Goal: Check status

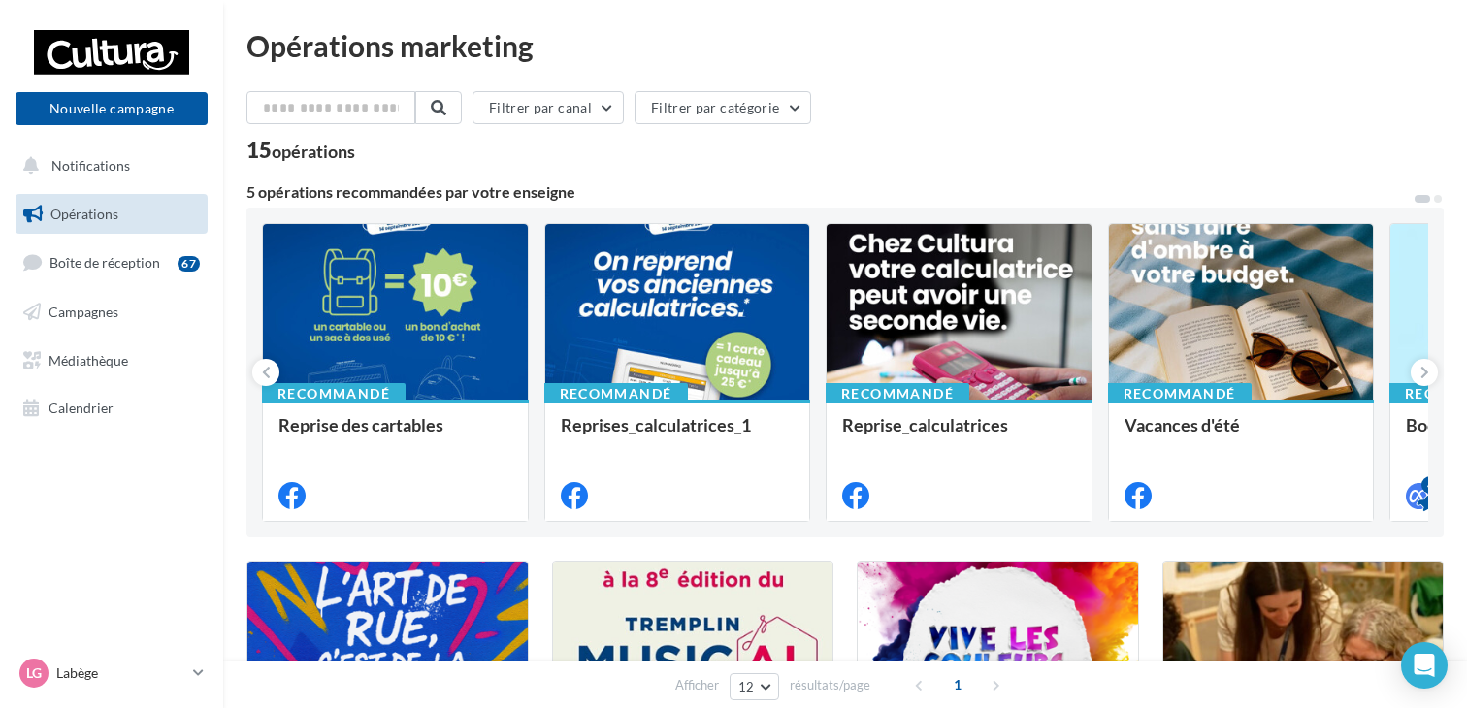
click at [131, 214] on link "Opérations" at bounding box center [112, 214] width 200 height 41
click at [75, 319] on span "Campagnes" at bounding box center [84, 312] width 70 height 16
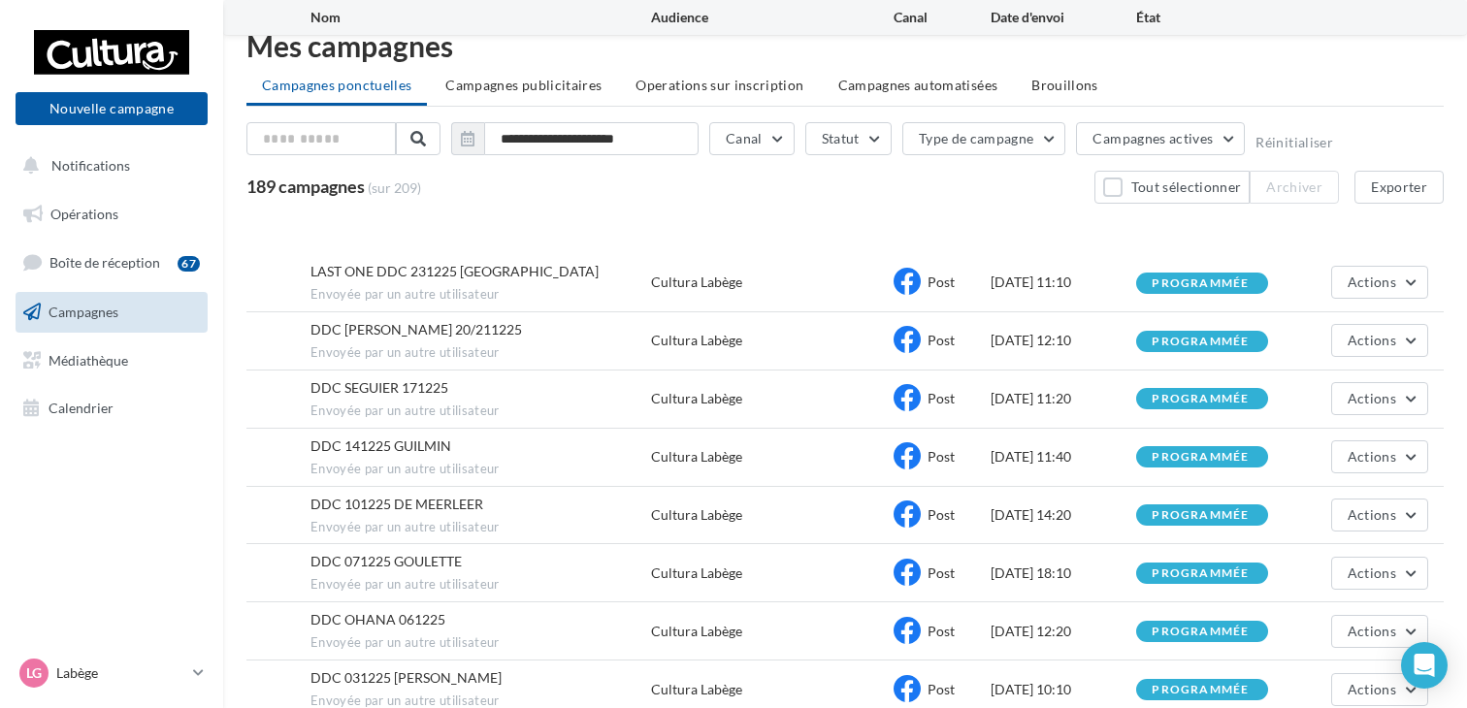
scroll to position [258, 0]
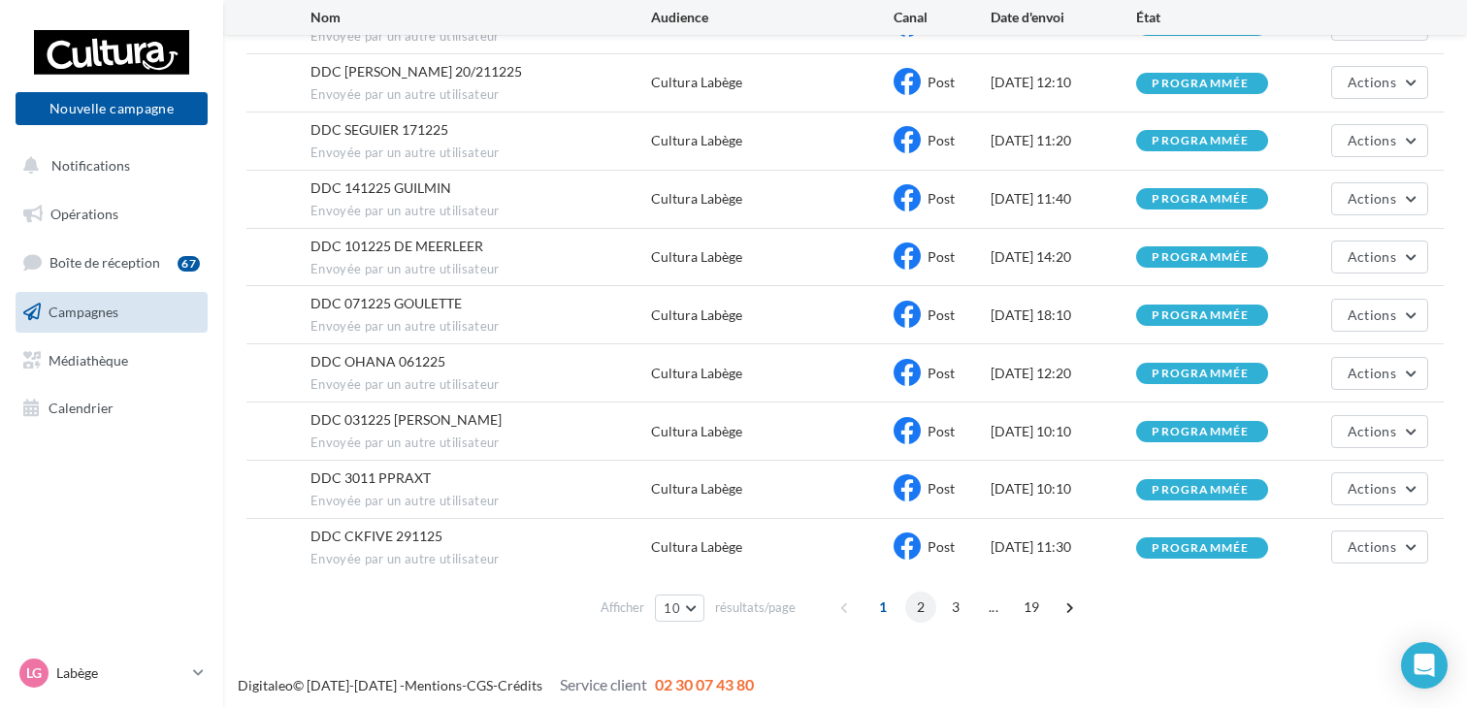
click at [922, 593] on span "2" at bounding box center [920, 607] width 31 height 31
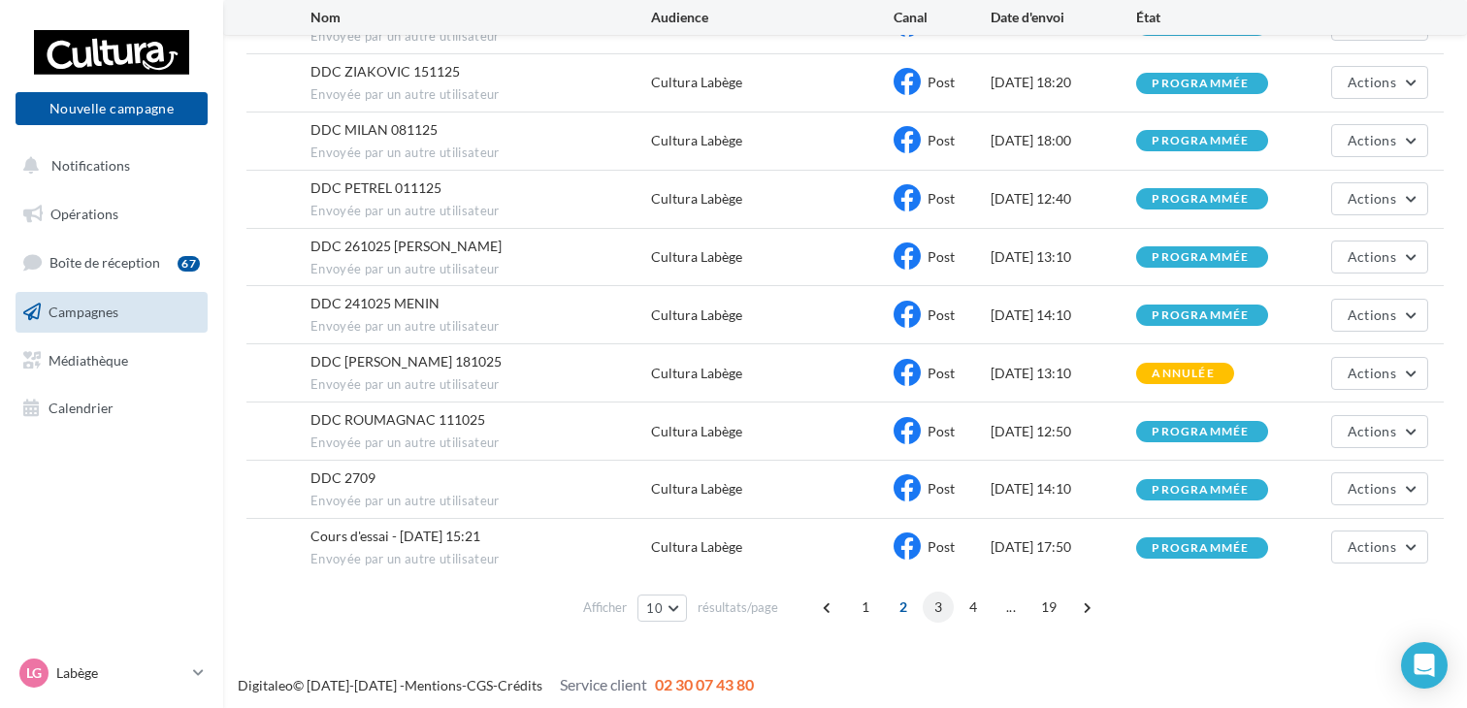
click at [935, 603] on span "3" at bounding box center [938, 607] width 31 height 31
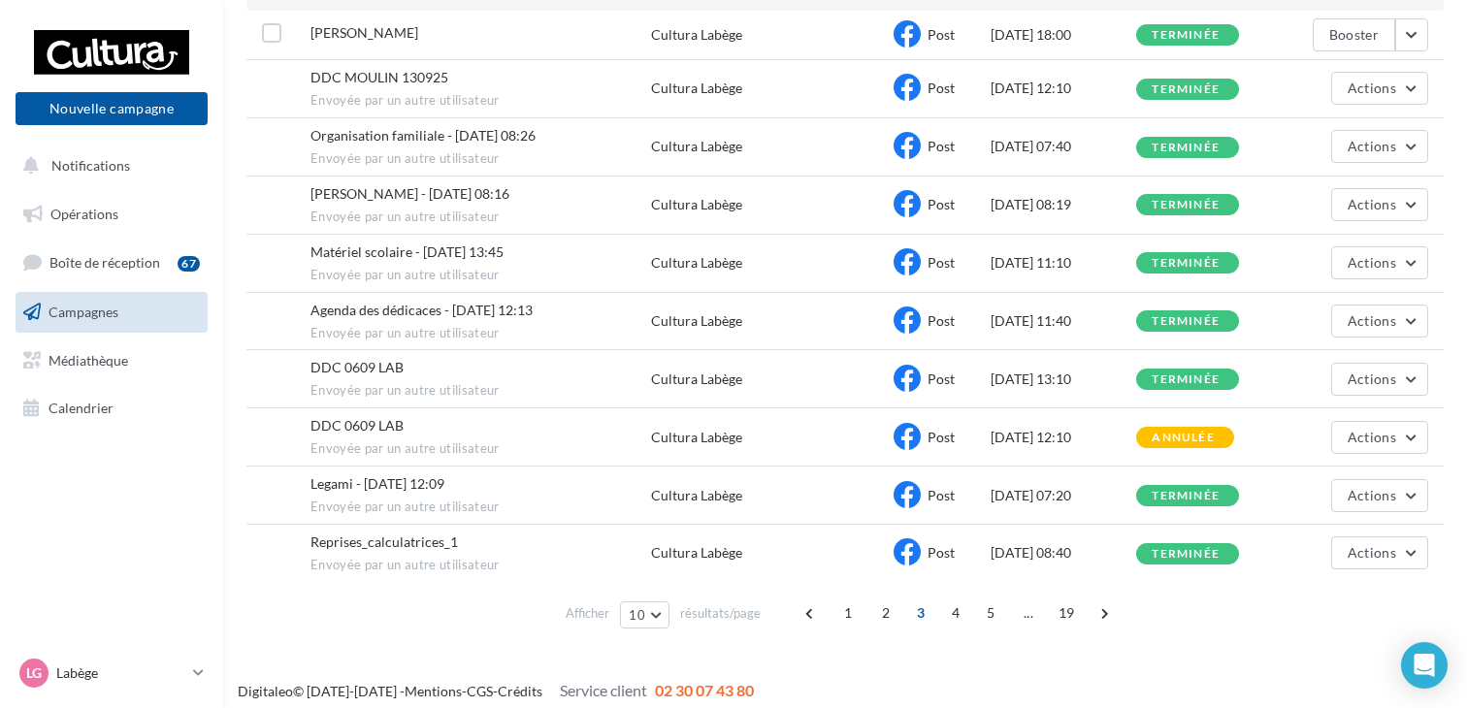
scroll to position [250, 0]
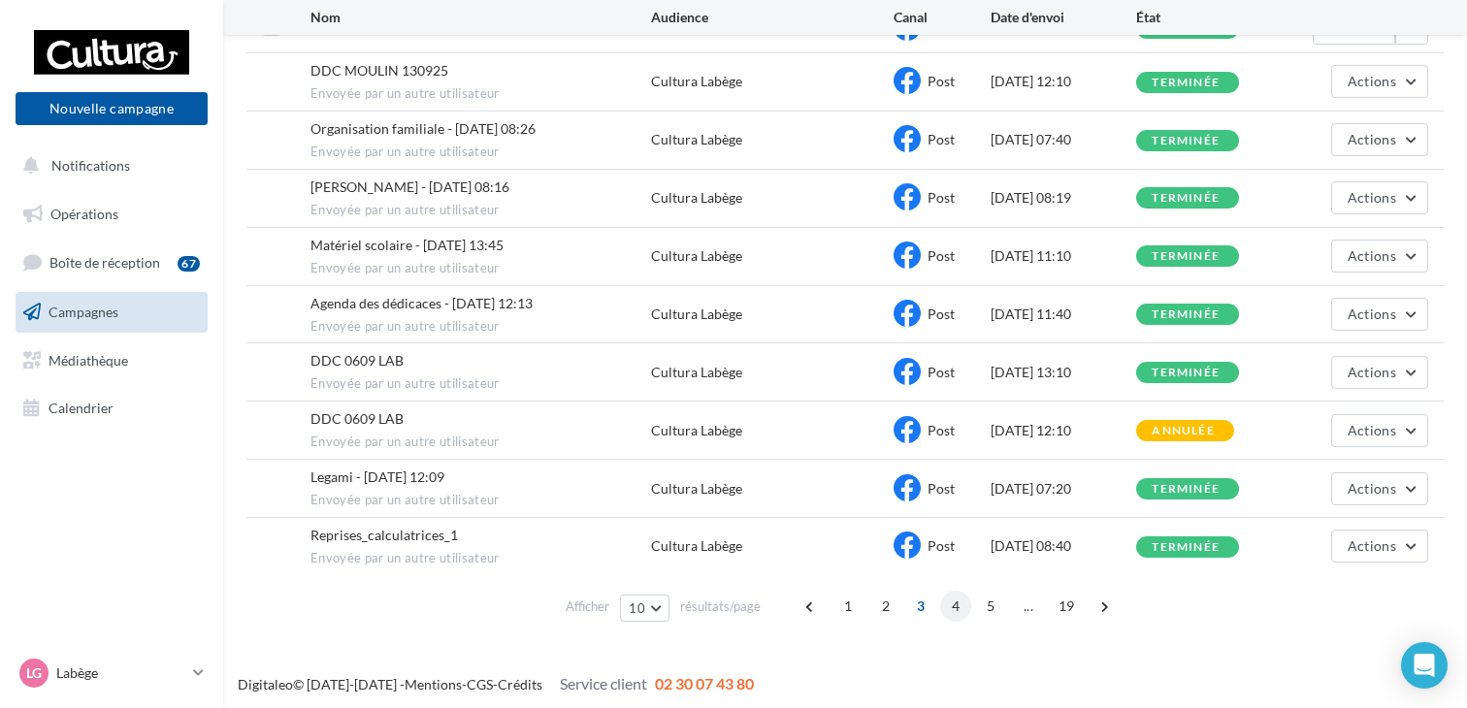
click at [956, 603] on span "4" at bounding box center [955, 606] width 31 height 31
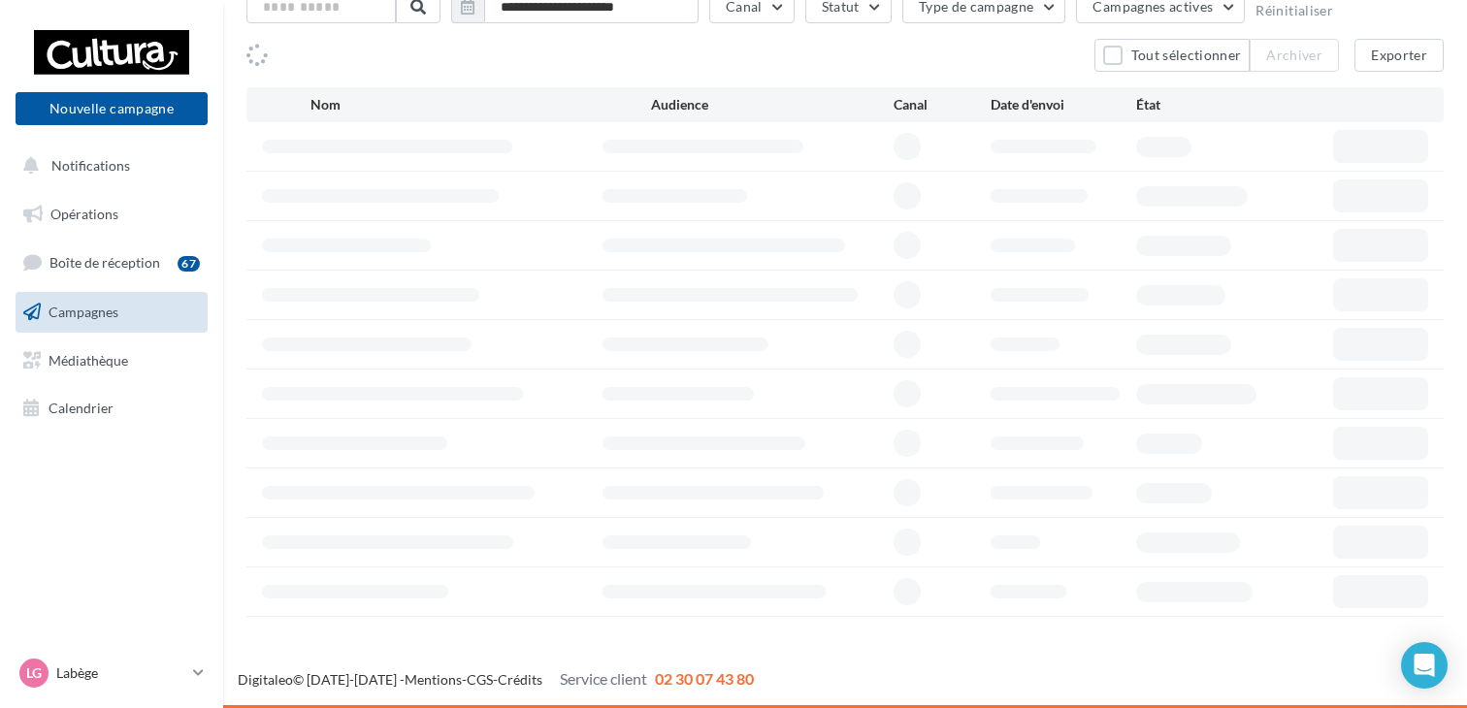
scroll to position [128, 0]
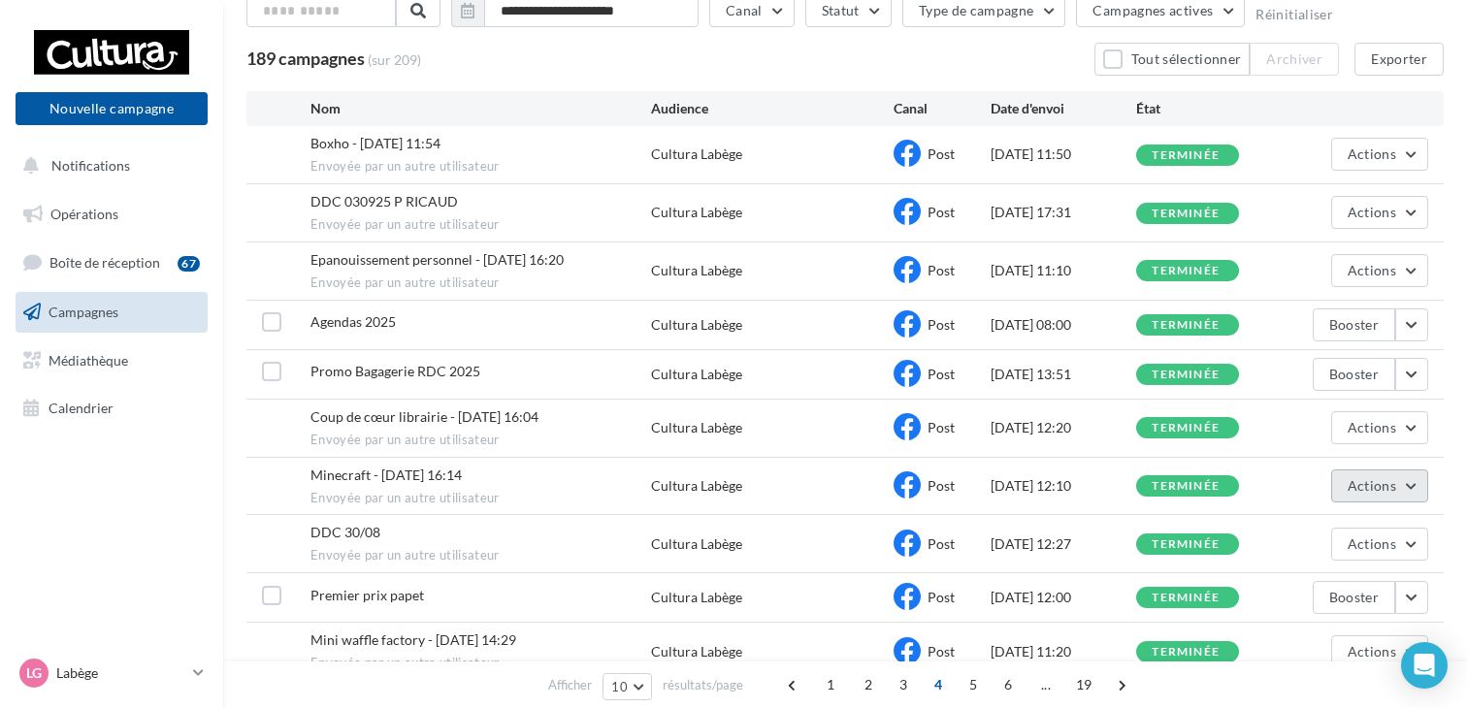
click at [1400, 470] on button "Actions" at bounding box center [1379, 486] width 97 height 33
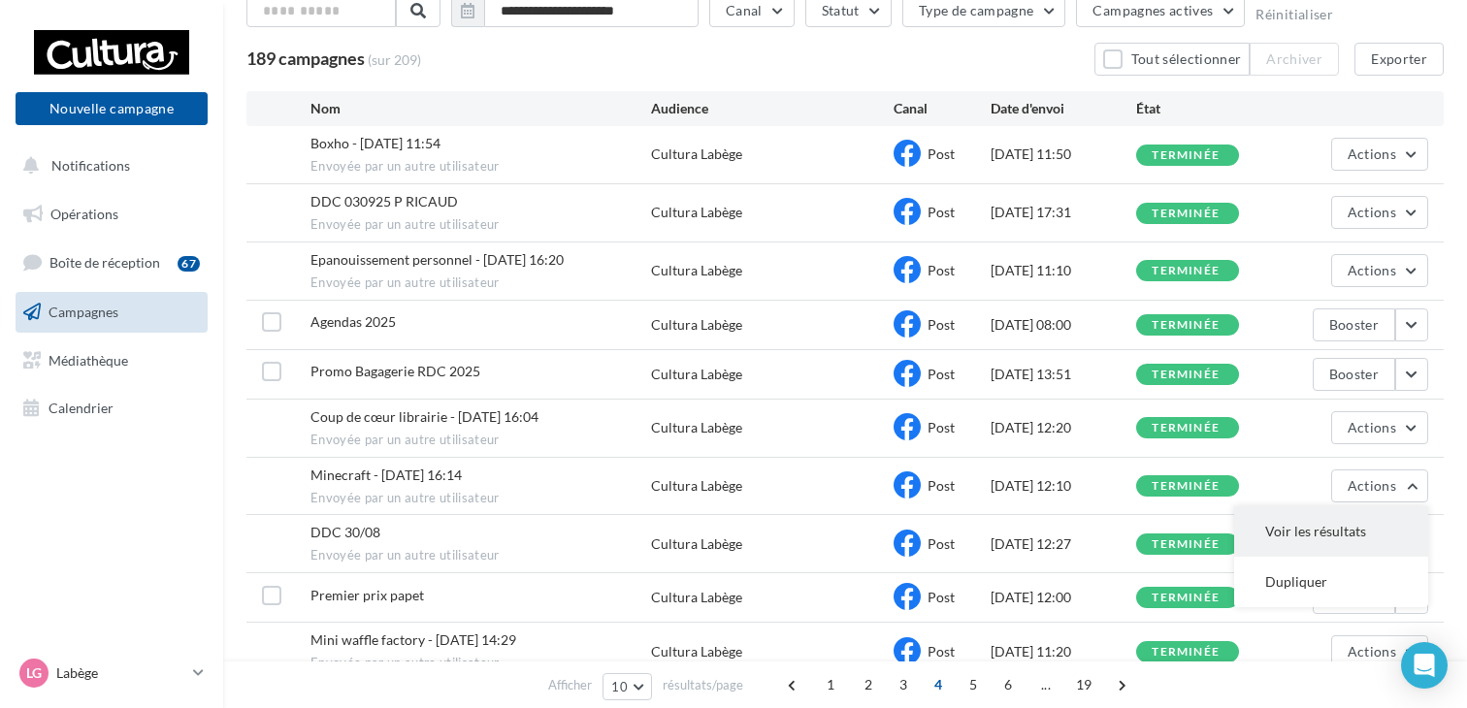
click at [1341, 525] on button "Voir les résultats" at bounding box center [1331, 532] width 194 height 50
